Goal: Transaction & Acquisition: Purchase product/service

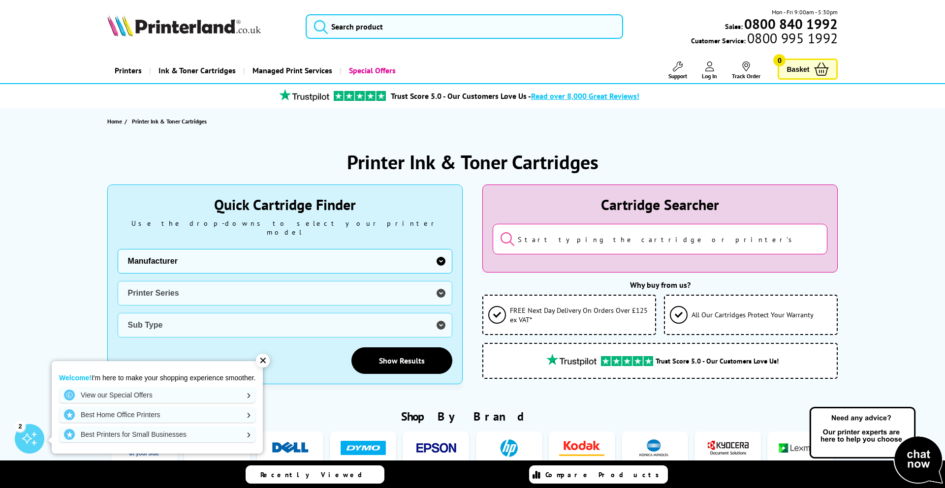
click at [402, 251] on select "Manufacturer Brother Canon Dell Dymo Epson HP Kodak Konica Minolta Kyocera Lexm…" at bounding box center [285, 261] width 335 height 25
select select "13815"
click at [118, 249] on select "Manufacturer Brother Canon Dell Dymo Epson HP Kodak Konica Minolta Kyocera Lexm…" at bounding box center [285, 261] width 335 height 25
click at [315, 282] on select "Printer Series B Series C Series Phaser Series VersaLink Series WorkCentre Seri…" at bounding box center [285, 293] width 335 height 25
select select "33384"
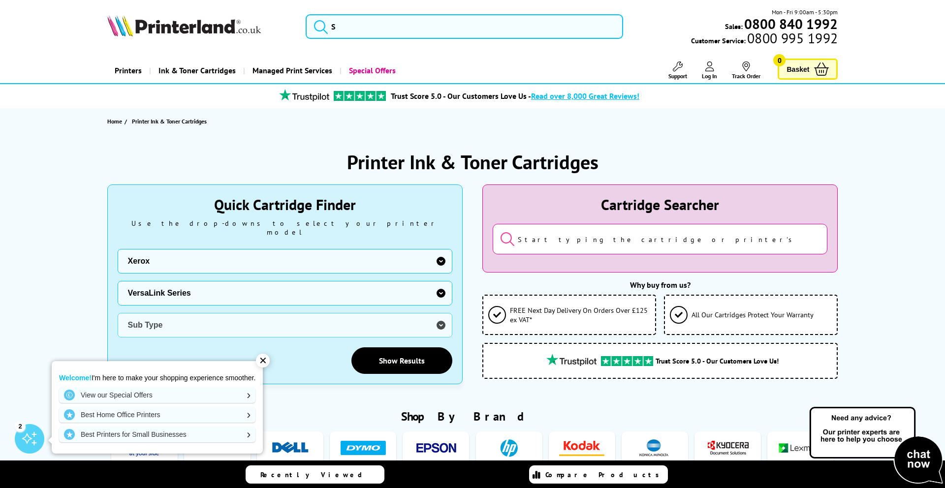
click at [118, 281] on select "Printer Series B Series C Series Phaser Series VersaLink Series WorkCentre Seri…" at bounding box center [285, 293] width 335 height 25
click at [280, 322] on select "Sub Type Xerox VersaLink B400 Xerox VersaLink B405 Xerox VersaLink B415 Xerox V…" at bounding box center [285, 325] width 335 height 25
select select "33125"
click at [118, 313] on select "Sub Type Xerox VersaLink B400 Xerox VersaLink B405 Xerox VersaLink B415 Xerox V…" at bounding box center [285, 325] width 335 height 25
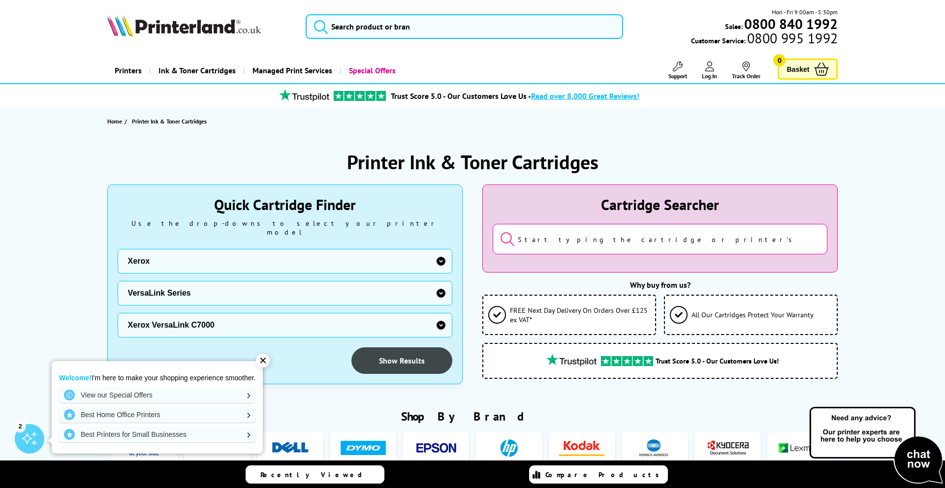
click at [381, 350] on link "Show Results" at bounding box center [401, 361] width 101 height 27
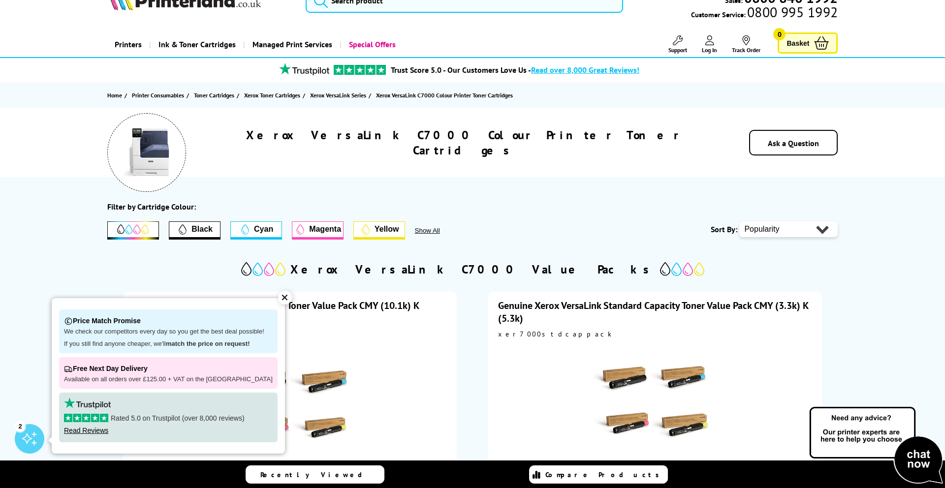
scroll to position [40, 0]
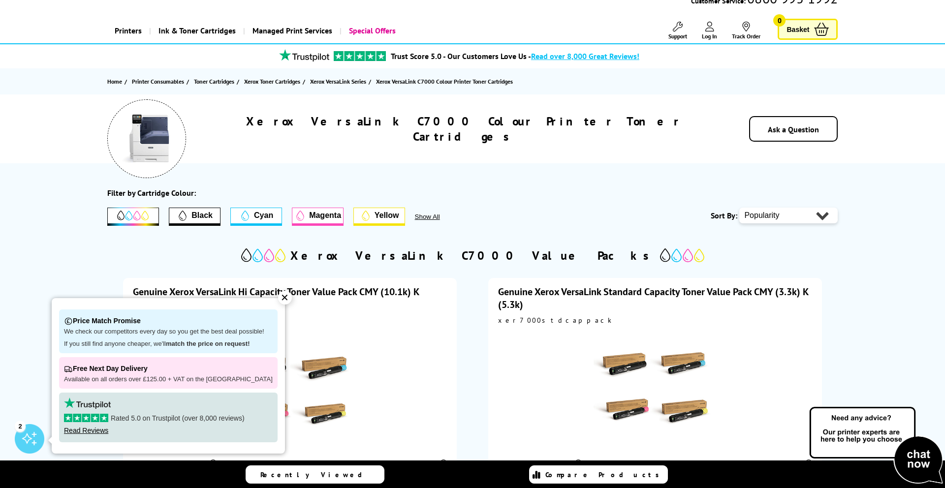
click at [278, 300] on div "✕" at bounding box center [285, 298] width 14 height 14
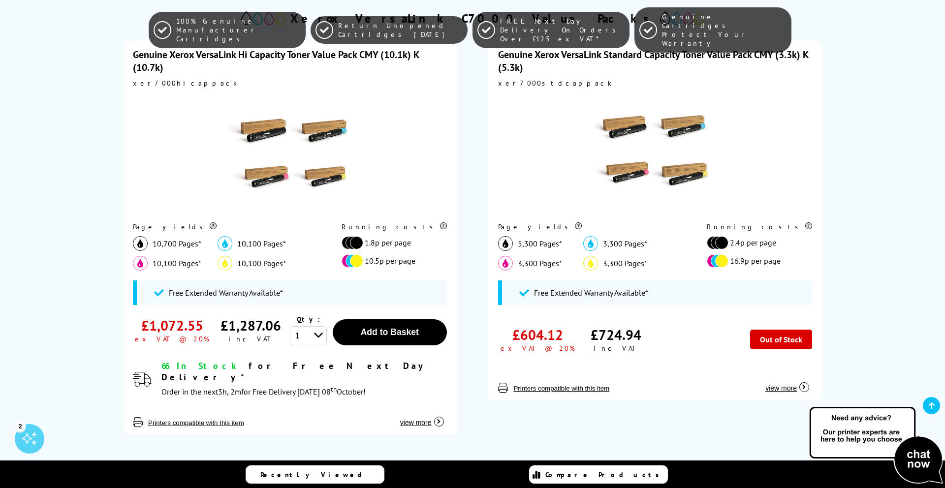
scroll to position [275, 0]
